Goal: Task Accomplishment & Management: Manage account settings

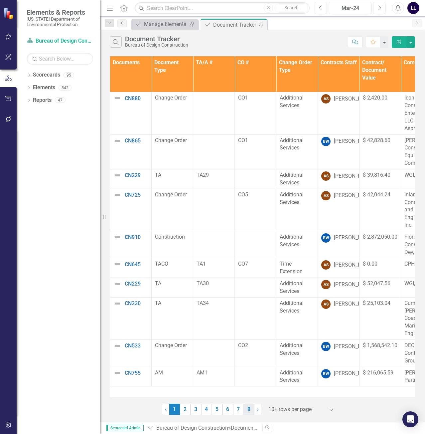
click at [252, 411] on link "8" at bounding box center [249, 409] width 11 height 11
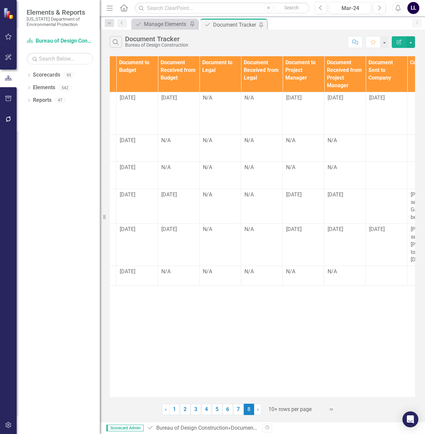
scroll to position [0, 491]
click at [176, 146] on td "N/A" at bounding box center [181, 147] width 42 height 27
click at [177, 145] on td "N/A" at bounding box center [181, 147] width 42 height 27
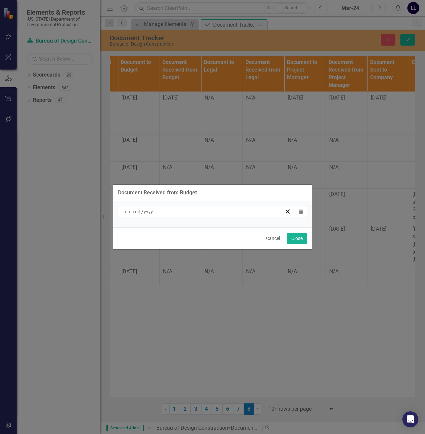
click at [202, 212] on div "/ /" at bounding box center [203, 211] width 162 height 7
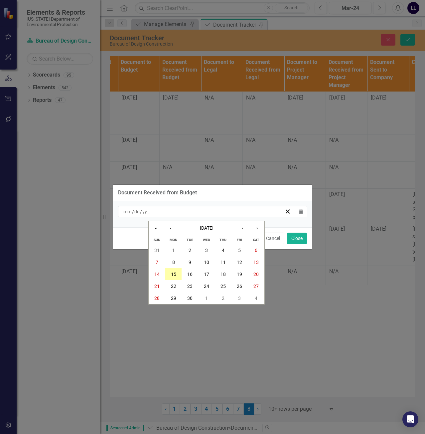
click at [177, 274] on button "15" at bounding box center [173, 274] width 17 height 12
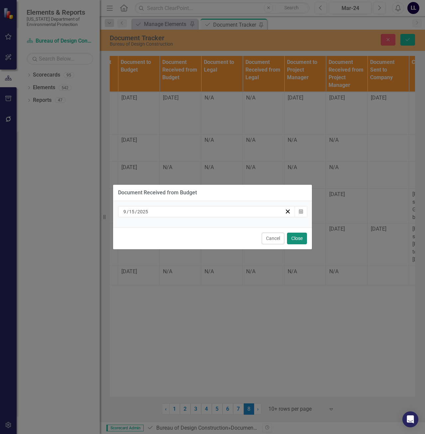
click at [298, 237] on button "Close" at bounding box center [297, 239] width 20 height 12
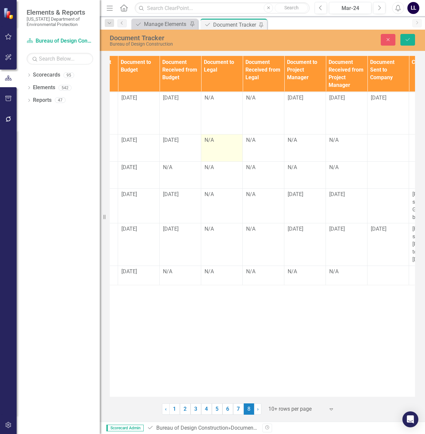
click at [216, 139] on div "N/A" at bounding box center [222, 140] width 35 height 8
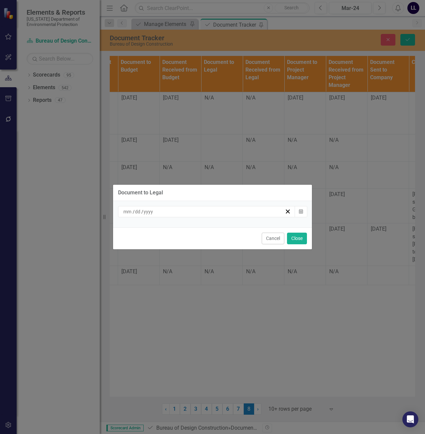
click at [236, 155] on div "Document to Legal / / Calendar Cancel Close" at bounding box center [213, 217] width 200 height 434
click at [278, 242] on button "Cancel" at bounding box center [273, 239] width 23 height 12
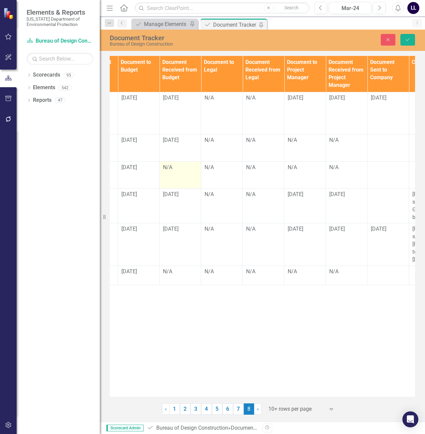
click at [172, 170] on div "N/A" at bounding box center [180, 168] width 35 height 8
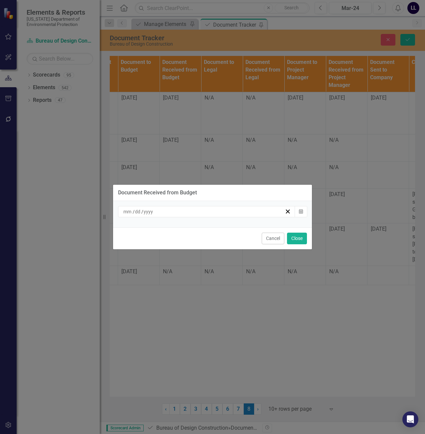
click at [169, 212] on div "/ /" at bounding box center [203, 211] width 162 height 7
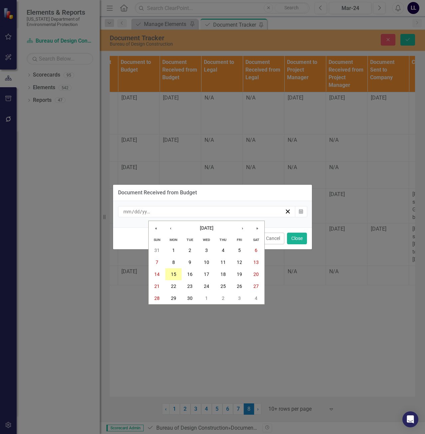
click at [173, 274] on abbr "15" at bounding box center [173, 274] width 5 height 5
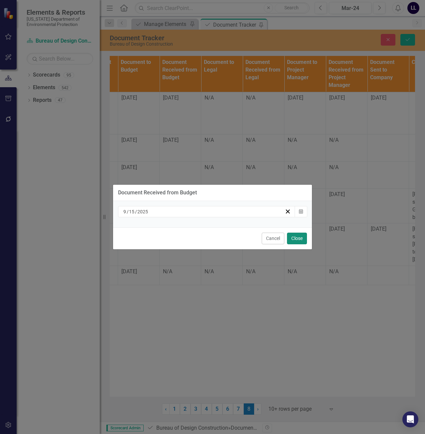
click at [303, 237] on button "Close" at bounding box center [297, 239] width 20 height 12
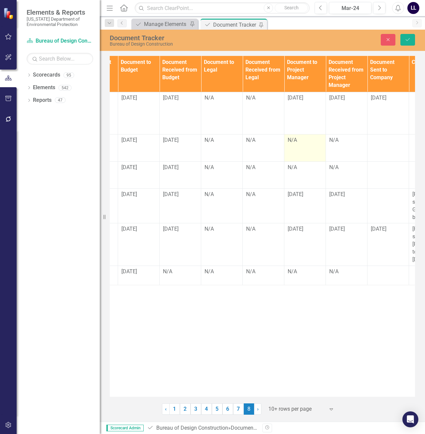
click at [302, 145] on td "N/A" at bounding box center [305, 147] width 42 height 27
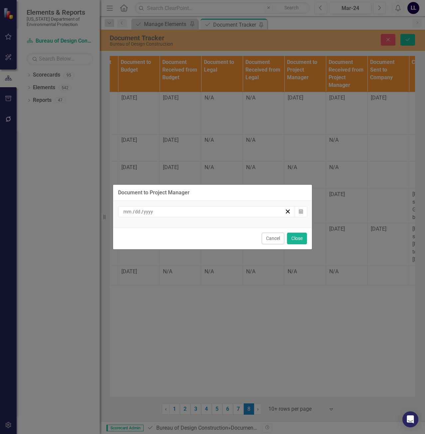
click at [235, 213] on div "/ /" at bounding box center [203, 211] width 162 height 7
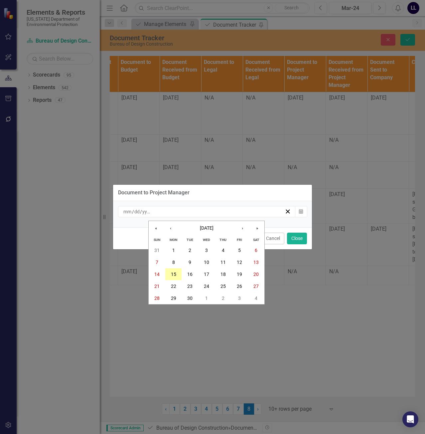
click at [176, 275] on abbr "15" at bounding box center [173, 274] width 5 height 5
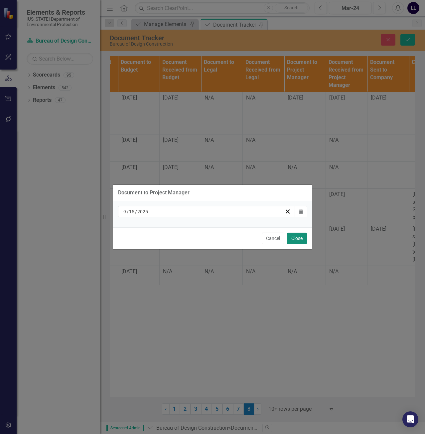
click at [294, 239] on button "Close" at bounding box center [297, 239] width 20 height 12
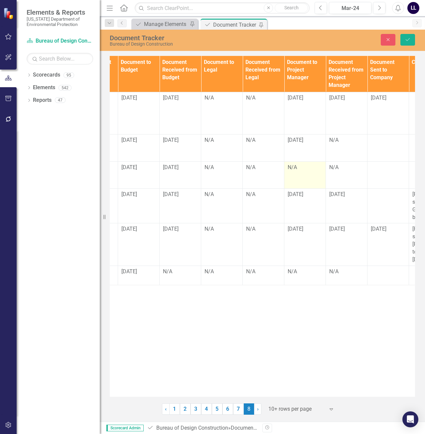
click at [300, 165] on div "N/A" at bounding box center [305, 168] width 35 height 8
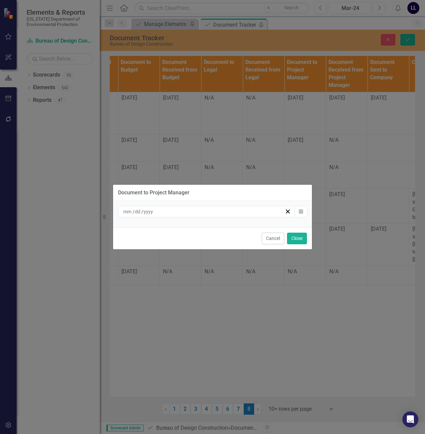
click at [193, 211] on div "/ /" at bounding box center [203, 211] width 162 height 7
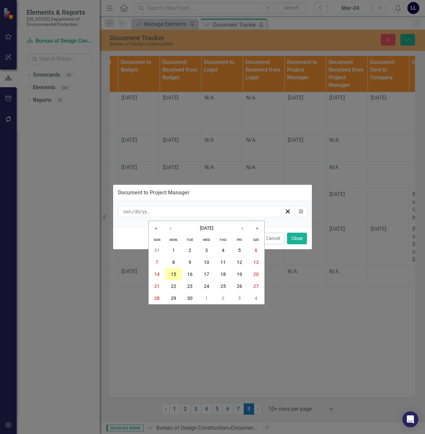
click at [174, 274] on abbr "15" at bounding box center [173, 274] width 5 height 5
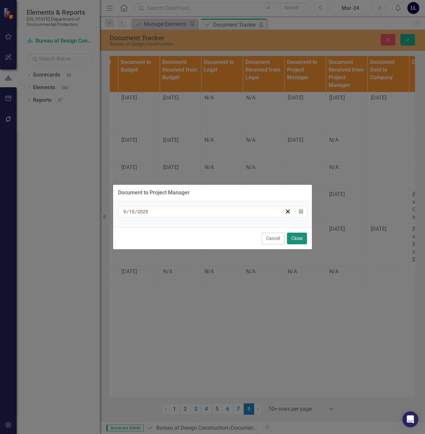
click at [297, 237] on button "Close" at bounding box center [297, 239] width 20 height 12
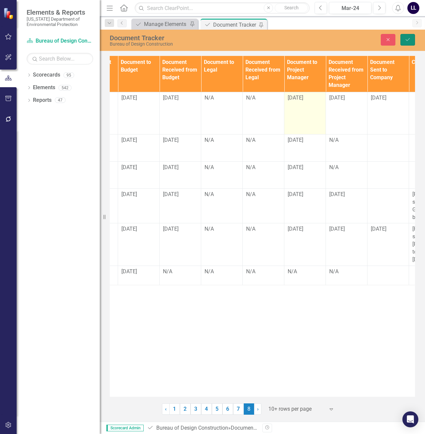
drag, startPoint x: 412, startPoint y: 40, endPoint x: 299, endPoint y: 92, distance: 124.5
click at [412, 40] on button "Save" at bounding box center [408, 40] width 15 height 12
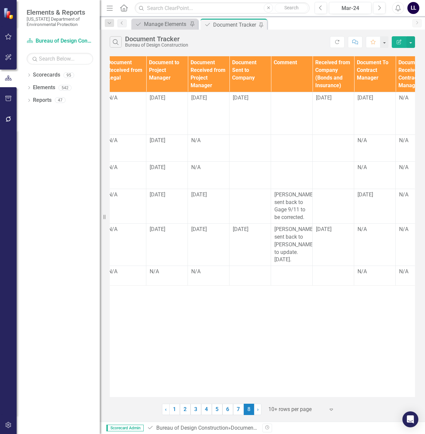
scroll to position [0, 647]
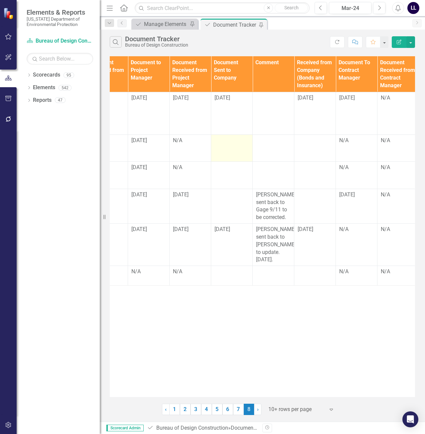
click at [230, 145] on td at bounding box center [232, 147] width 42 height 27
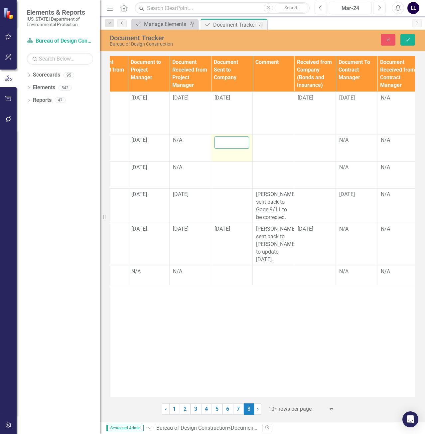
drag, startPoint x: 230, startPoint y: 145, endPoint x: 224, endPoint y: 142, distance: 7.1
click at [222, 143] on input "text" at bounding box center [232, 142] width 35 height 12
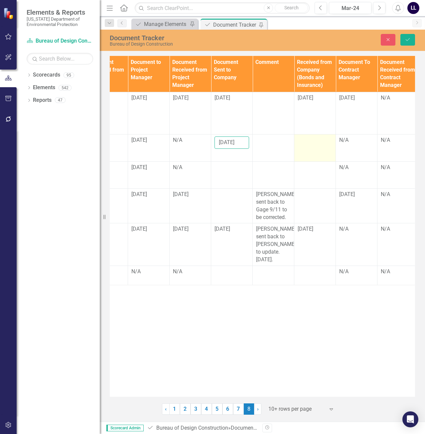
type input "[DATE]"
click at [314, 146] on td at bounding box center [315, 147] width 42 height 27
click at [405, 35] on button "Save" at bounding box center [408, 40] width 15 height 12
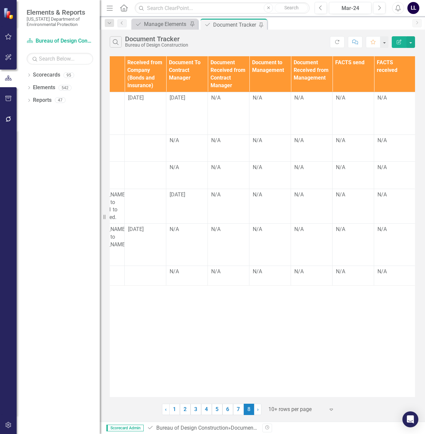
scroll to position [0, 636]
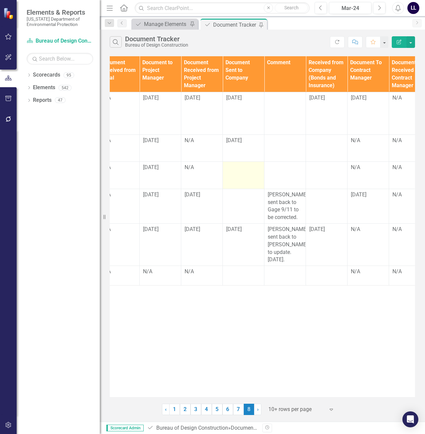
click at [234, 169] on div at bounding box center [243, 168] width 35 height 8
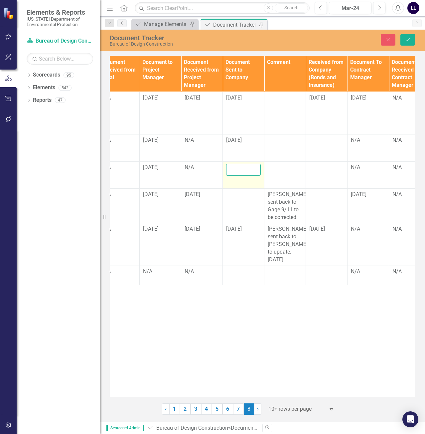
click at [240, 171] on input "text" at bounding box center [243, 170] width 35 height 12
type input "[DATE]"
click at [409, 40] on icon "Save" at bounding box center [408, 39] width 6 height 5
